Goal: Information Seeking & Learning: Learn about a topic

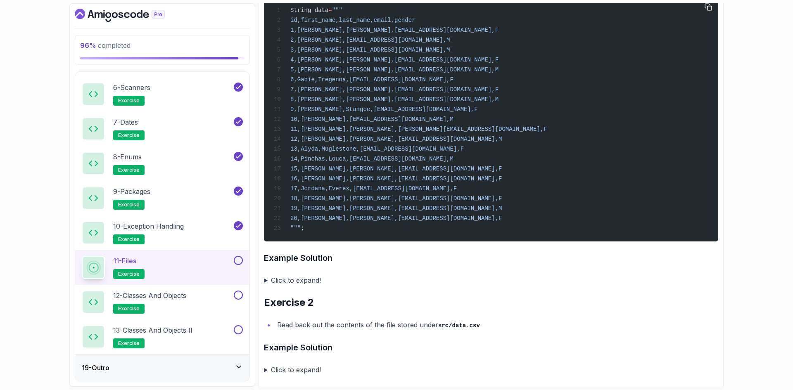
scroll to position [206, 0]
click at [33, 113] on div "96 % completed 1 - Intro 2 - Loops 3 - If Statements 4 - Packages 5 - Access Mo…" at bounding box center [396, 195] width 793 height 390
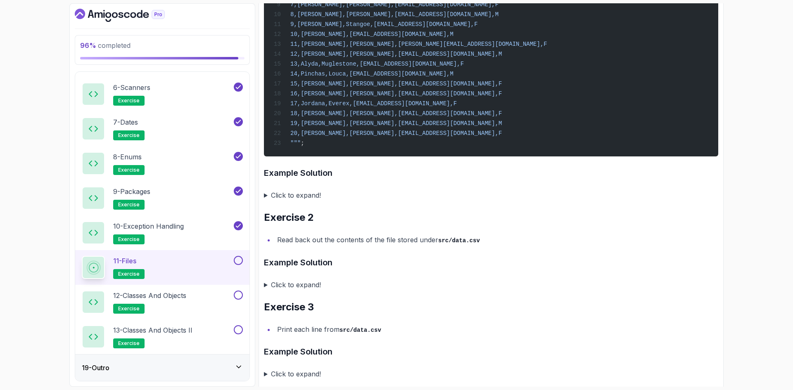
scroll to position [313, 0]
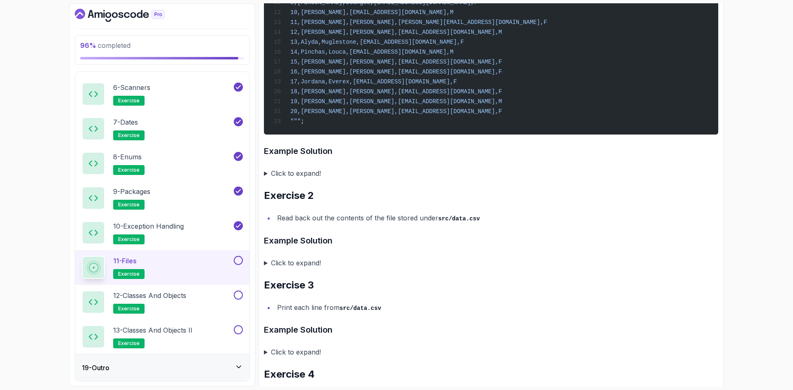
click at [301, 179] on summary "Click to expand!" at bounding box center [491, 174] width 454 height 12
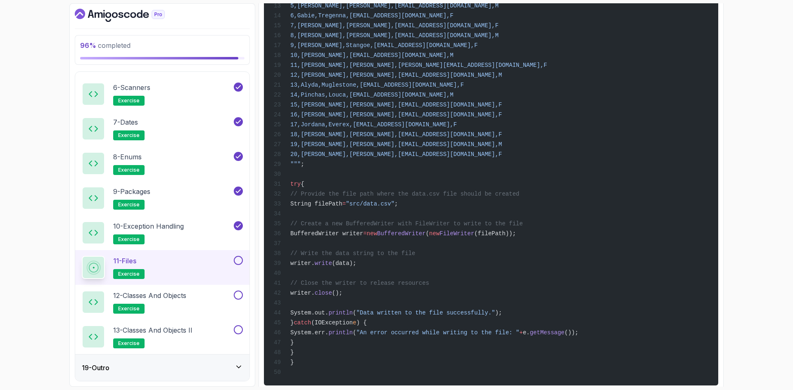
scroll to position [643, 0]
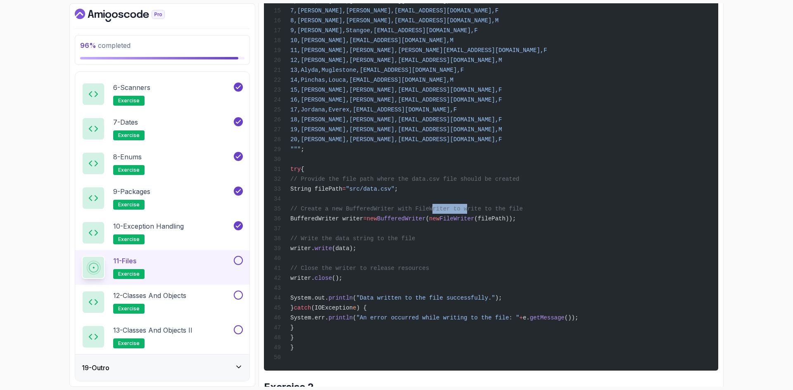
drag, startPoint x: 422, startPoint y: 233, endPoint x: 451, endPoint y: 233, distance: 29.3
click at [451, 212] on span "// Create a new BufferedWriter with FileWriter to write to the file" at bounding box center [406, 209] width 232 height 7
drag, startPoint x: 448, startPoint y: 243, endPoint x: 470, endPoint y: 245, distance: 22.4
click at [426, 222] on span "BufferedWriter" at bounding box center [401, 219] width 49 height 7
drag, startPoint x: 488, startPoint y: 243, endPoint x: 516, endPoint y: 243, distance: 28.5
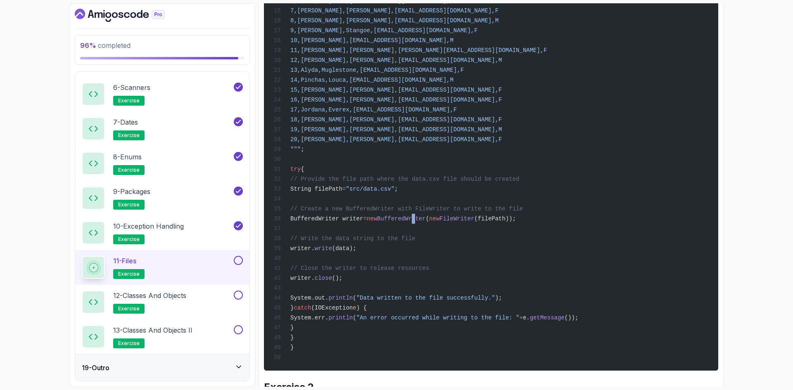
click at [512, 222] on span "BufferedWriter writer = new BufferedWriter ( new FileWriter (filePath));" at bounding box center [395, 219] width 242 height 7
drag, startPoint x: 532, startPoint y: 243, endPoint x: 541, endPoint y: 244, distance: 8.3
click at [516, 222] on span "(filePath));" at bounding box center [495, 219] width 42 height 7
drag, startPoint x: 537, startPoint y: 243, endPoint x: 512, endPoint y: 243, distance: 24.4
click at [512, 222] on span "(filePath));" at bounding box center [495, 219] width 42 height 7
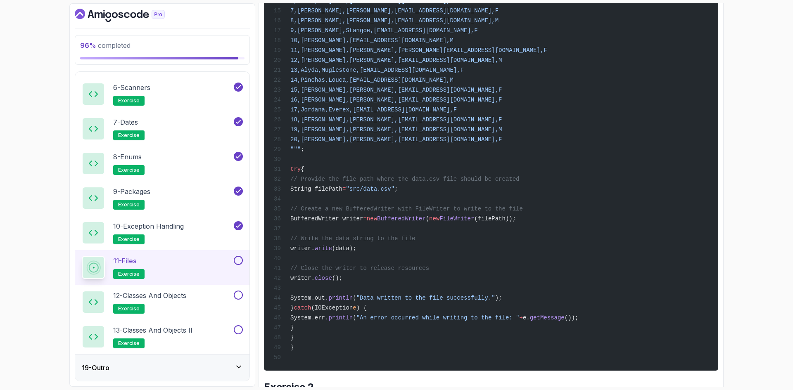
click at [426, 222] on span "BufferedWriter" at bounding box center [401, 219] width 49 height 7
drag, startPoint x: 390, startPoint y: 273, endPoint x: 329, endPoint y: 274, distance: 61.5
click at [329, 274] on div "import java.io.BufferedWriter; import java.io.FileWriter; import java.io.IOExce…" at bounding box center [490, 115] width 441 height 502
click at [356, 252] on span "(data);" at bounding box center [344, 248] width 24 height 7
drag, startPoint x: 380, startPoint y: 304, endPoint x: 332, endPoint y: 299, distance: 48.1
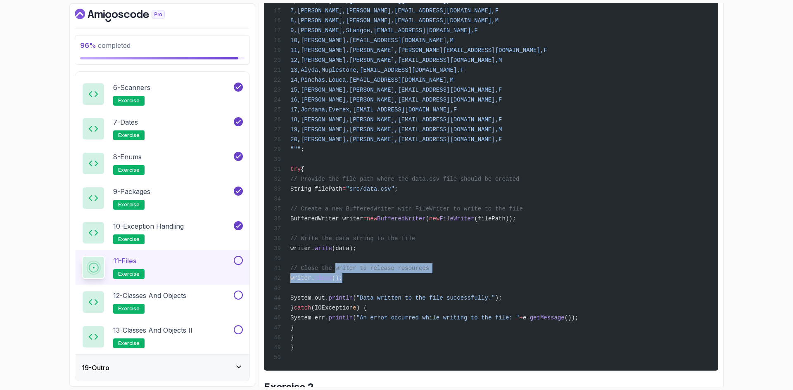
click at [332, 299] on div "import java.io.BufferedWriter; import java.io.FileWriter; import java.io.IOExce…" at bounding box center [490, 115] width 441 height 502
click at [384, 242] on span "// Write the data string to the file" at bounding box center [352, 238] width 125 height 7
click at [36, 147] on div "96 % completed 1 - Intro 2 - Loops 3 - If Statements 4 - Packages 5 - Access Mo…" at bounding box center [396, 195] width 793 height 390
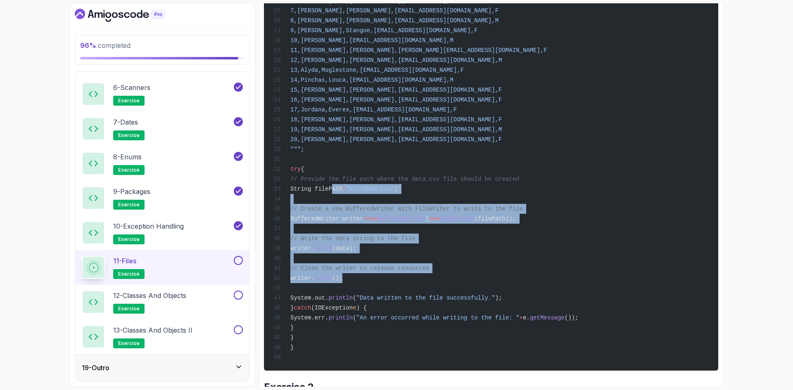
drag, startPoint x: 380, startPoint y: 305, endPoint x: 328, endPoint y: 214, distance: 105.1
click at [328, 214] on div "import java.io.BufferedWriter; import java.io.FileWriter; import java.io.IOExce…" at bounding box center [490, 115] width 441 height 502
copy code "String filePath = "src/data.csv" ; // Create a new BufferedWriter with FileWrit…"
drag, startPoint x: 379, startPoint y: 257, endPoint x: 387, endPoint y: 265, distance: 11.4
click at [380, 257] on div "import java.io.BufferedWriter; import java.io.FileWriter; import java.io.IOExce…" at bounding box center [490, 115] width 441 height 502
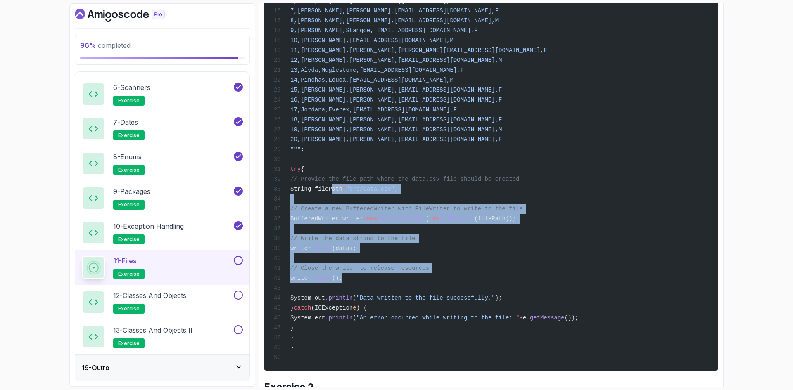
click at [378, 307] on div "import java.io.BufferedWriter; import java.io.FileWriter; import java.io.IOExce…" at bounding box center [490, 115] width 441 height 502
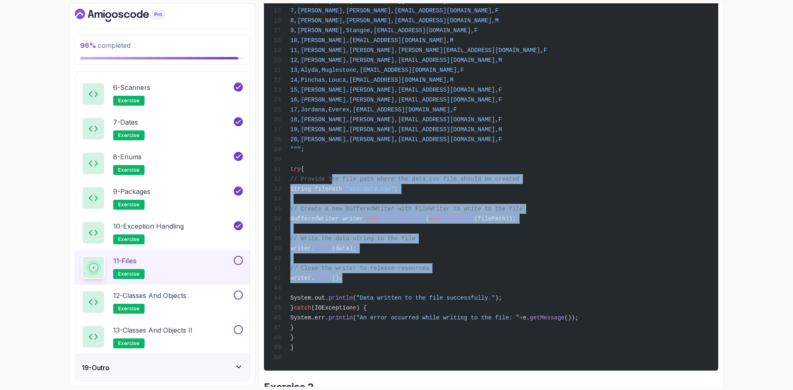
drag, startPoint x: 378, startPoint y: 304, endPoint x: 327, endPoint y: 204, distance: 112.5
click at [327, 204] on div "import java.io.BufferedWriter; import java.io.FileWriter; import java.io.IOExce…" at bounding box center [490, 115] width 441 height 502
copy code "// Provide the file path where the data.csv file should be created String fileP…"
click at [733, 255] on div "96 % completed 1 - Intro 2 - Loops 3 - If Statements 4 - Packages 5 - Access Mo…" at bounding box center [396, 195] width 793 height 390
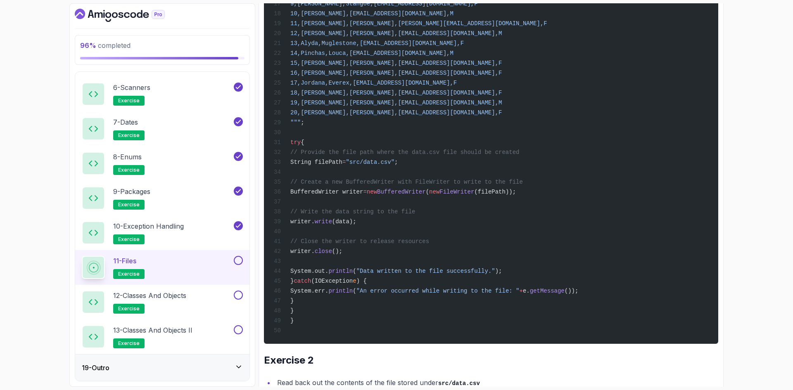
scroll to position [685, 0]
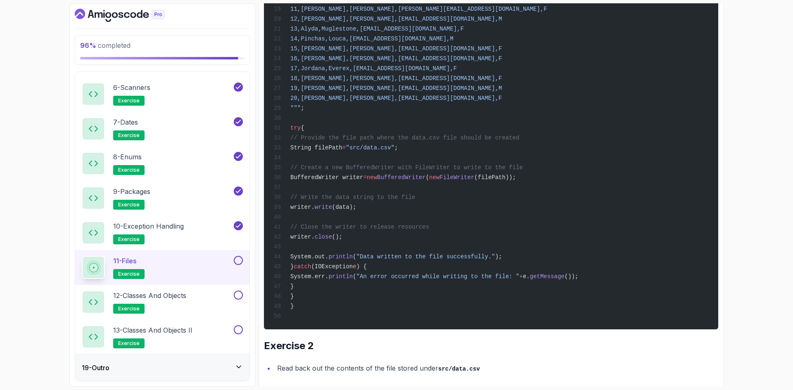
click at [750, 228] on div "96 % completed 1 - Intro 2 - Loops 3 - If Statements 4 - Packages 5 - Access Mo…" at bounding box center [396, 195] width 793 height 390
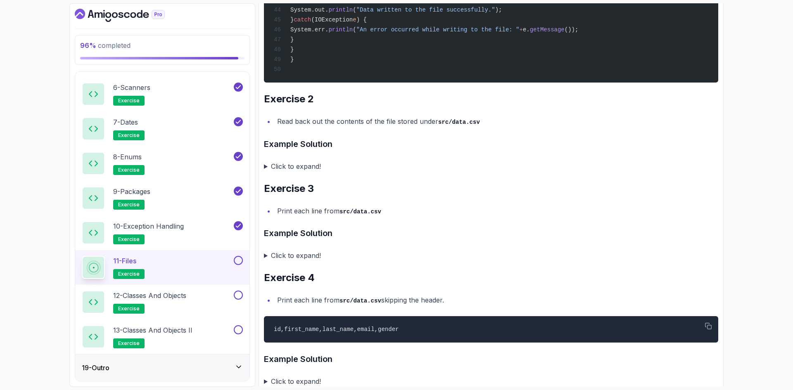
scroll to position [932, 0]
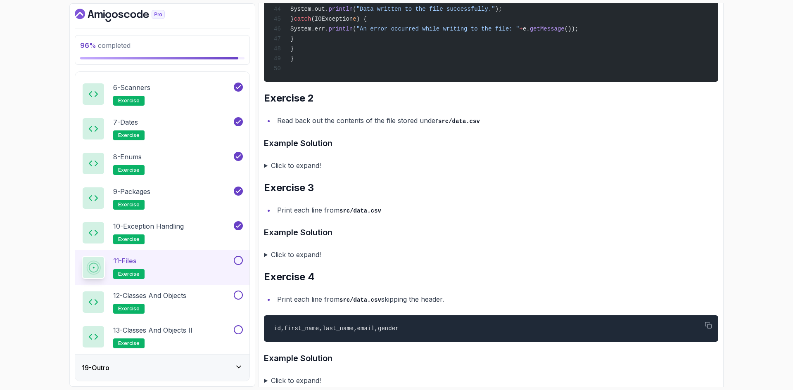
click at [750, 259] on div "96 % completed 1 - Intro 2 - Loops 3 - If Statements 4 - Packages 5 - Access Mo…" at bounding box center [396, 195] width 793 height 390
drag, startPoint x: 744, startPoint y: 196, endPoint x: 671, endPoint y: 130, distance: 97.6
click at [744, 196] on div "96 % completed 1 - Intro 2 - Loops 3 - If Statements 4 - Packages 5 - Access Mo…" at bounding box center [396, 195] width 793 height 390
click at [289, 171] on summary "Click to expand!" at bounding box center [491, 166] width 454 height 12
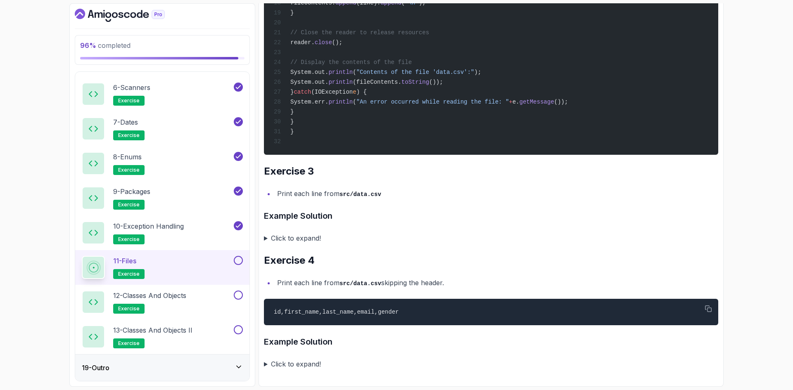
scroll to position [1336, 0]
click at [311, 238] on summary "Click to expand!" at bounding box center [491, 238] width 454 height 12
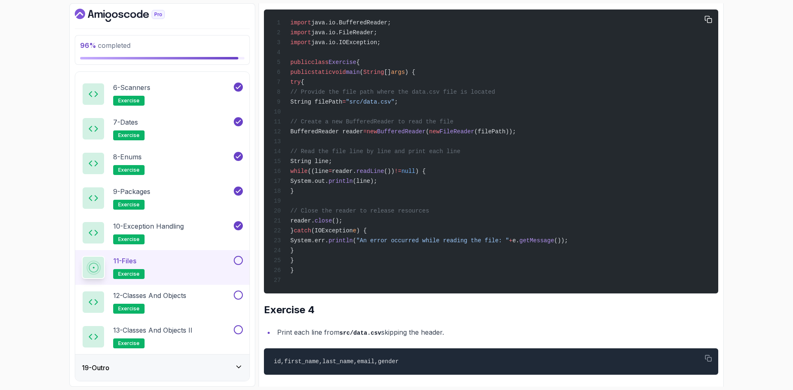
scroll to position [1642, 0]
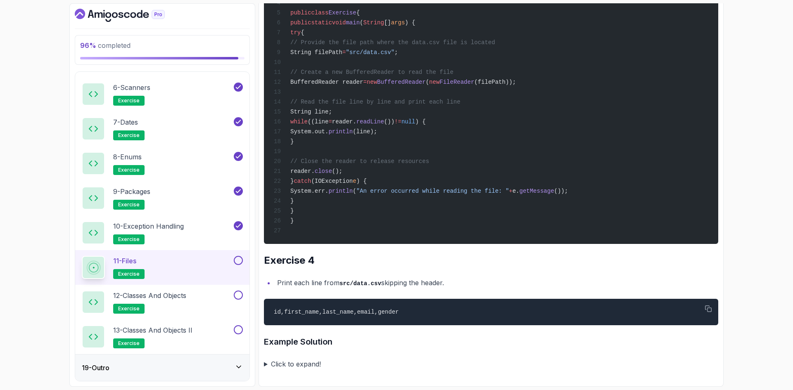
click at [40, 239] on div "96 % completed 1 - Intro 2 - Loops 3 - If Statements 4 - Packages 5 - Access Mo…" at bounding box center [396, 195] width 793 height 390
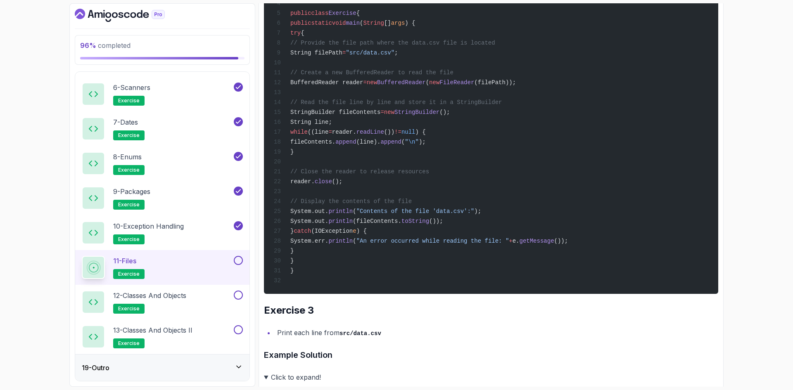
scroll to position [1146, 0]
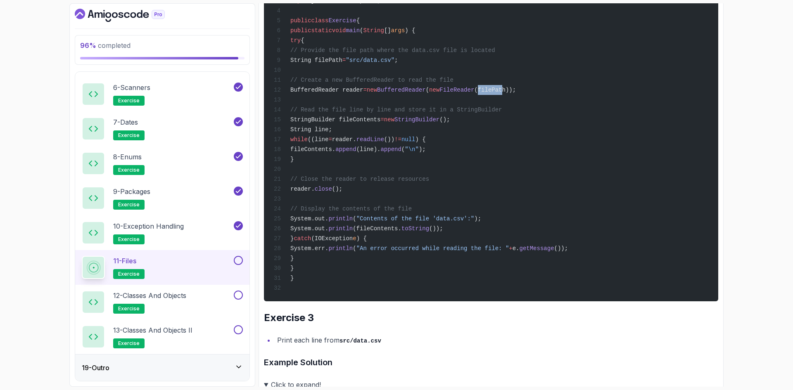
drag, startPoint x: 536, startPoint y: 125, endPoint x: 514, endPoint y: 124, distance: 21.9
click at [514, 93] on span "(filePath));" at bounding box center [495, 90] width 42 height 7
drag, startPoint x: 747, startPoint y: 172, endPoint x: 740, endPoint y: 173, distance: 7.9
click at [747, 172] on div "96 % completed 1 - Intro 2 - Loops 3 - If Statements 4 - Packages 5 - Access Mo…" at bounding box center [396, 195] width 793 height 390
drag, startPoint x: 755, startPoint y: 224, endPoint x: 748, endPoint y: 223, distance: 6.6
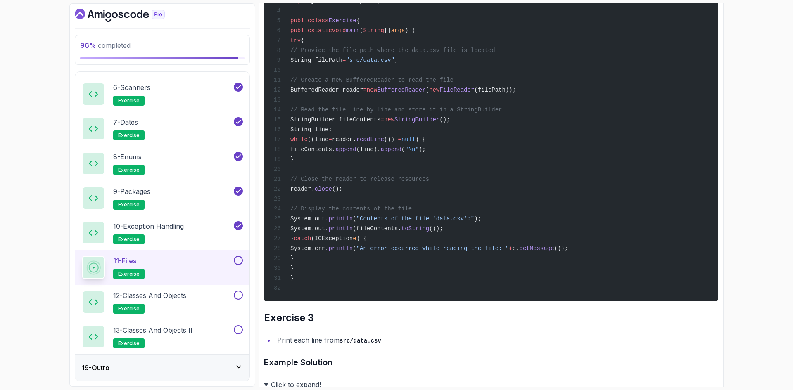
click at [755, 224] on div "96 % completed 1 - Intro 2 - Loops 3 - If Statements 4 - Packages 5 - Access Mo…" at bounding box center [396, 195] width 793 height 390
drag, startPoint x: 425, startPoint y: 155, endPoint x: 448, endPoint y: 155, distance: 23.1
click at [445, 123] on span "StringBuilder fileContents = new StringBuilder ();" at bounding box center [362, 119] width 176 height 7
click at [439, 123] on span "StringBuilder" at bounding box center [416, 119] width 45 height 7
click at [472, 269] on div "import java.io.BufferedReader; import java.io.FileReader; import java.io.IOExce…" at bounding box center [490, 135] width 441 height 324
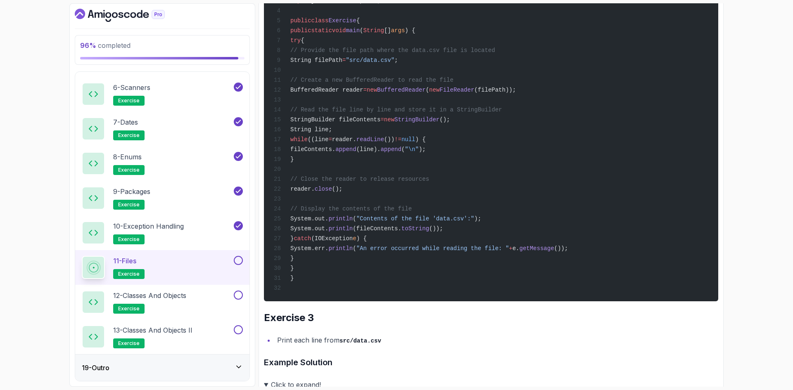
click at [458, 263] on div "import java.io.BufferedReader; import java.io.FileReader; import java.io.IOExce…" at bounding box center [490, 135] width 441 height 324
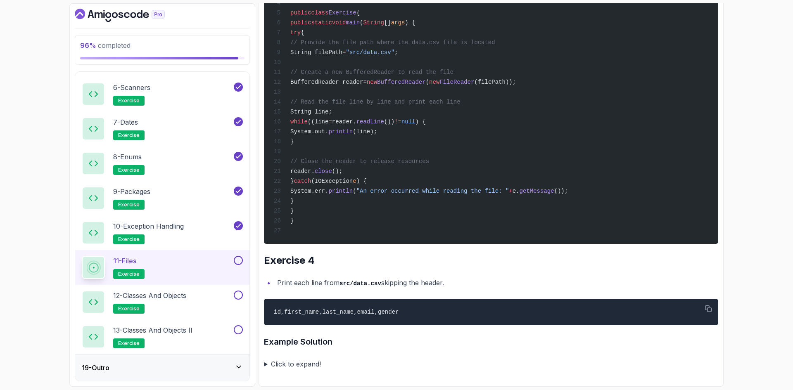
scroll to position [1642, 0]
drag, startPoint x: 766, startPoint y: 275, endPoint x: 687, endPoint y: 287, distance: 80.2
click at [766, 275] on div "96 % completed 1 - Intro 2 - Loops 3 - If Statements 4 - Packages 5 - Access Mo…" at bounding box center [396, 195] width 793 height 390
click at [312, 364] on summary "Click to expand!" at bounding box center [491, 364] width 454 height 12
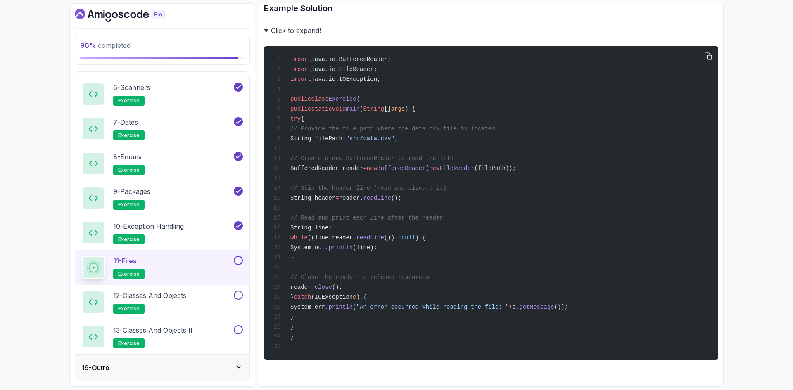
scroll to position [1988, 0]
click at [761, 192] on div "96 % completed 1 - Intro 2 - Loops 3 - If Statements 4 - Packages 5 - Access Mo…" at bounding box center [396, 195] width 793 height 390
click at [745, 179] on div "96 % completed 1 - Intro 2 - Loops 3 - If Statements 4 - Packages 5 - Access Mo…" at bounding box center [396, 195] width 793 height 390
click at [237, 262] on button at bounding box center [238, 260] width 9 height 9
click at [184, 304] on h2 "12 - Classes and Objects exercise" at bounding box center [149, 302] width 73 height 23
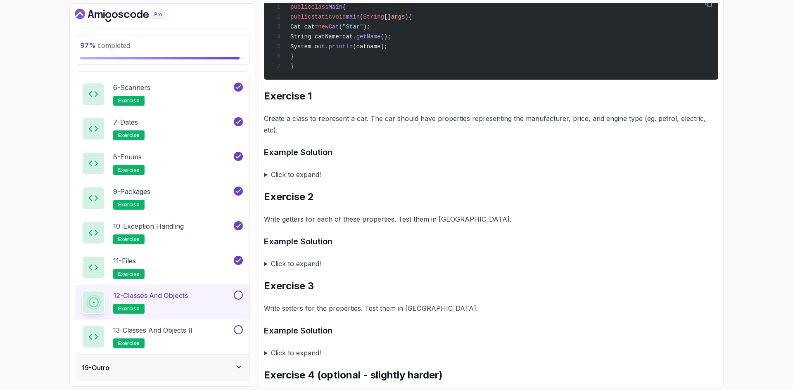
scroll to position [372, 0]
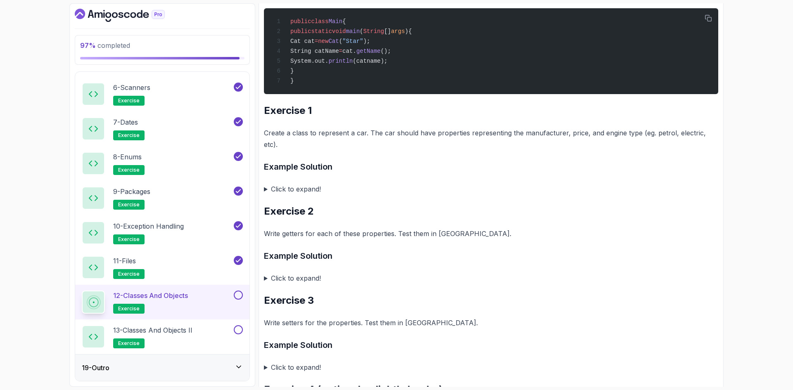
click at [741, 193] on div "97 % completed 1 - Intro 2 - Loops 3 - If Statements 4 - Packages 5 - Access Mo…" at bounding box center [396, 195] width 793 height 390
click at [312, 184] on summary "Click to expand!" at bounding box center [491, 189] width 454 height 12
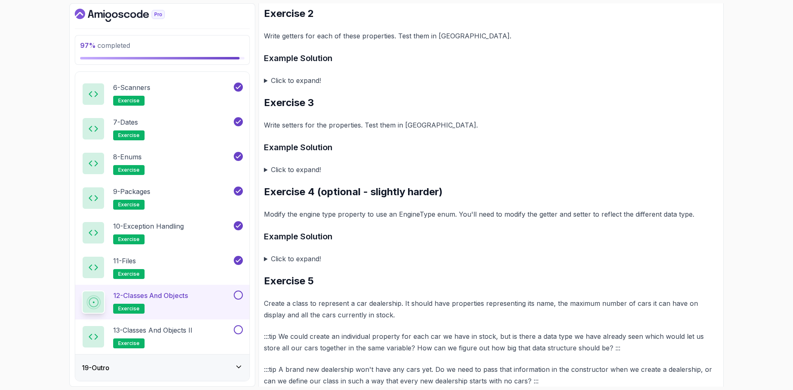
scroll to position [909, 0]
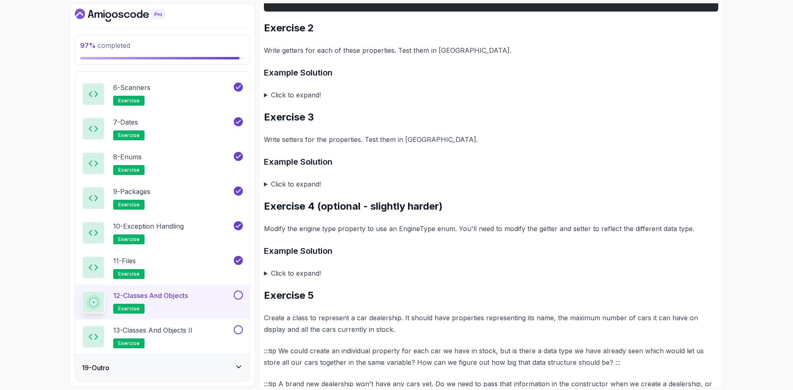
click at [294, 101] on summary "Click to expand!" at bounding box center [491, 95] width 454 height 12
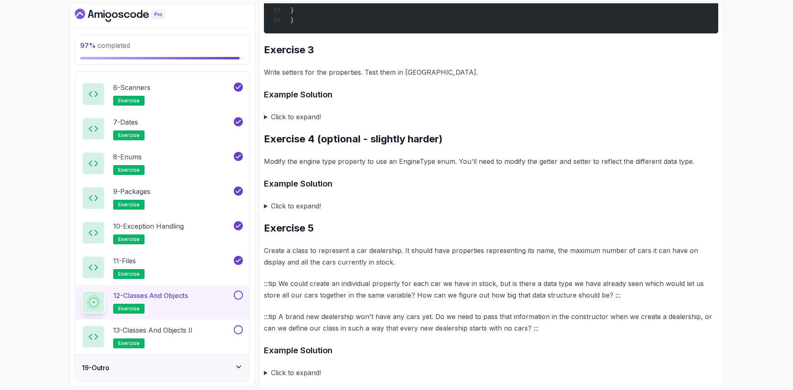
scroll to position [1528, 0]
click at [306, 122] on summary "Click to expand!" at bounding box center [491, 117] width 454 height 12
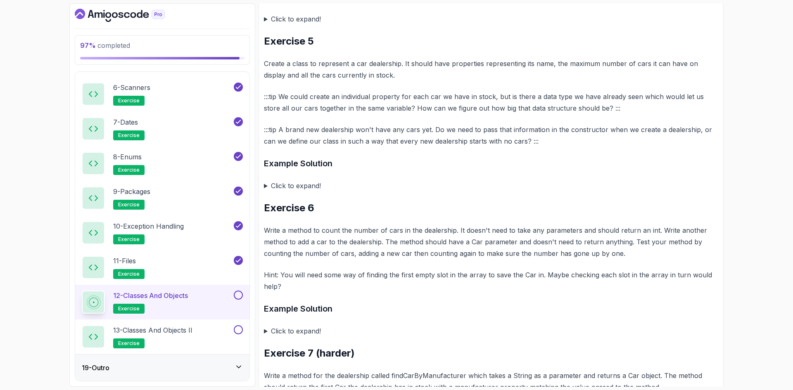
scroll to position [2354, 0]
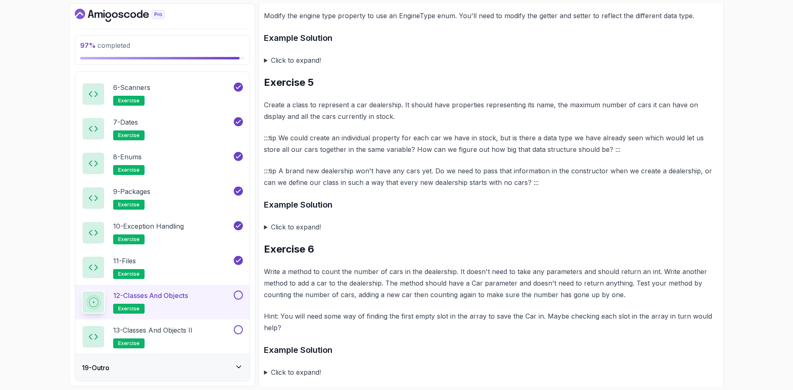
click at [312, 66] on summary "Click to expand!" at bounding box center [491, 61] width 454 height 12
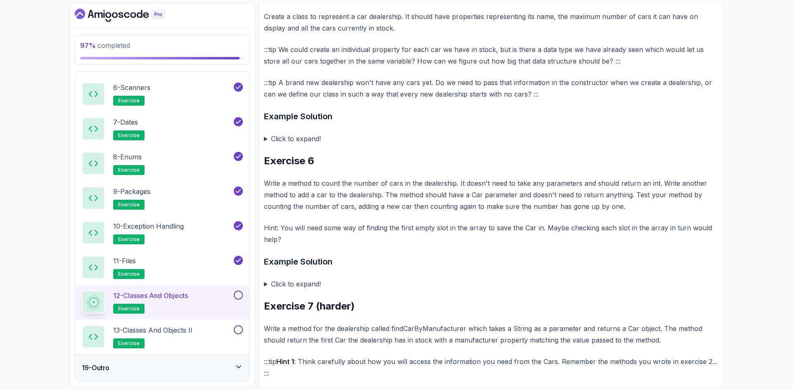
scroll to position [3141, 0]
